Goal: Check status: Check status

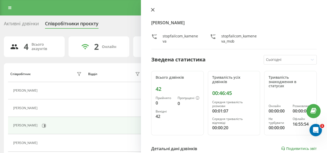
click at [151, 9] on icon at bounding box center [153, 10] width 4 height 4
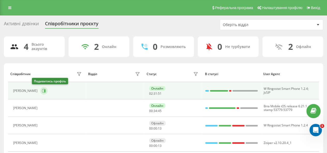
click at [42, 90] on icon at bounding box center [44, 91] width 4 height 4
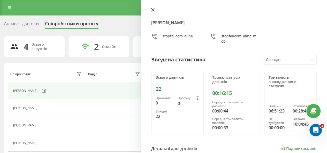
click at [154, 9] on icon at bounding box center [152, 9] width 3 height 3
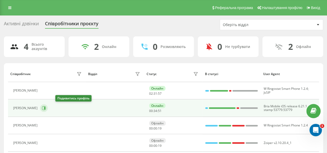
click at [46, 108] on icon at bounding box center [44, 108] width 4 height 4
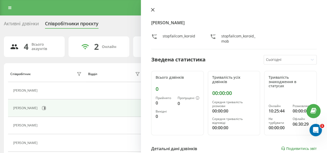
click at [154, 9] on button at bounding box center [152, 10] width 7 height 5
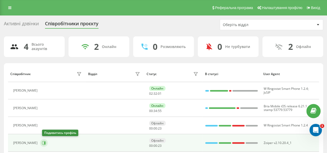
click at [43, 142] on button at bounding box center [44, 143] width 8 height 8
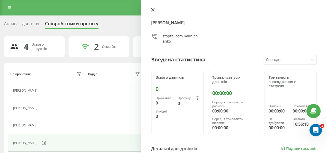
click at [152, 9] on icon at bounding box center [153, 10] width 4 height 4
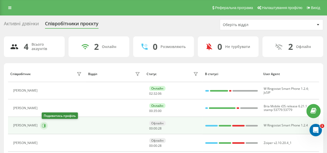
click at [46, 126] on icon at bounding box center [44, 126] width 4 height 4
